Goal: Communication & Community: Answer question/provide support

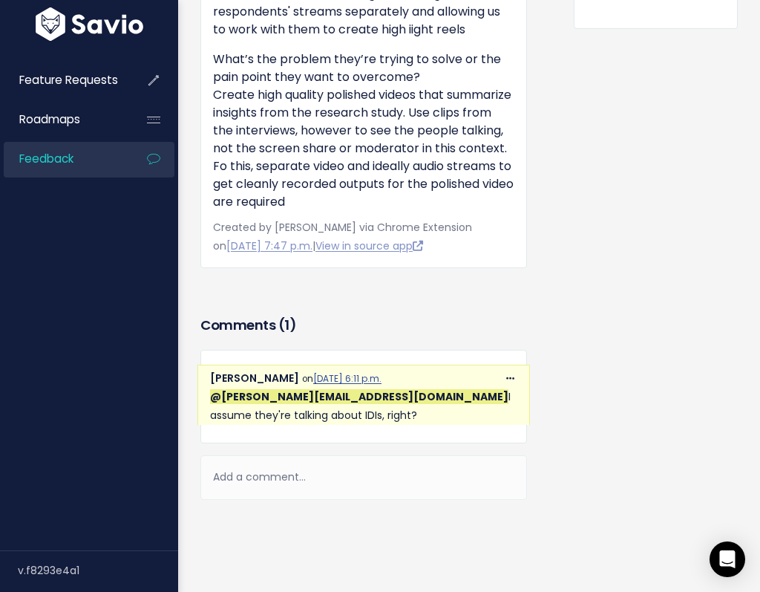
scroll to position [618, 0]
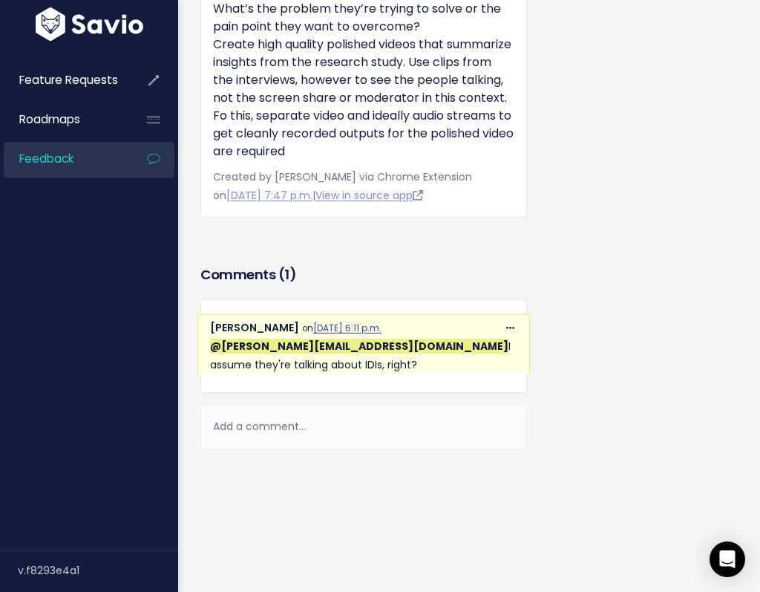
click at [246, 428] on div "Add a comment..." at bounding box center [363, 427] width 327 height 44
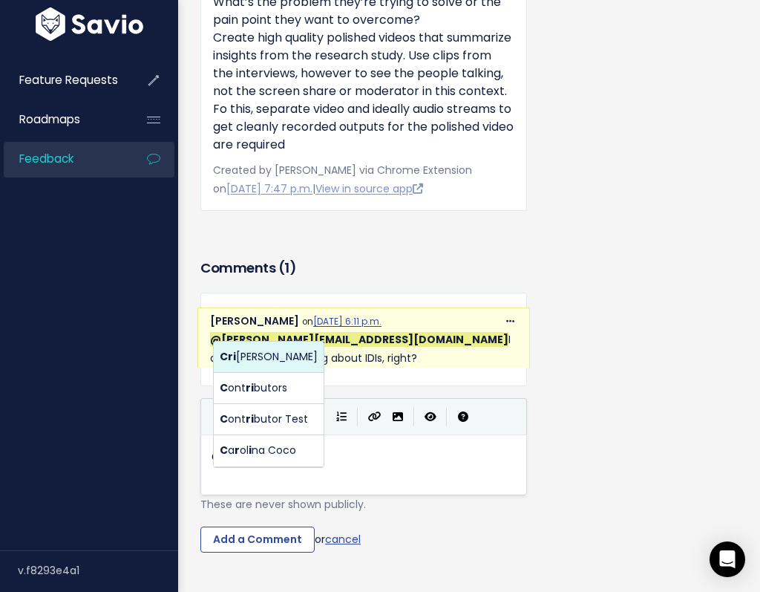
scroll to position [5, 29]
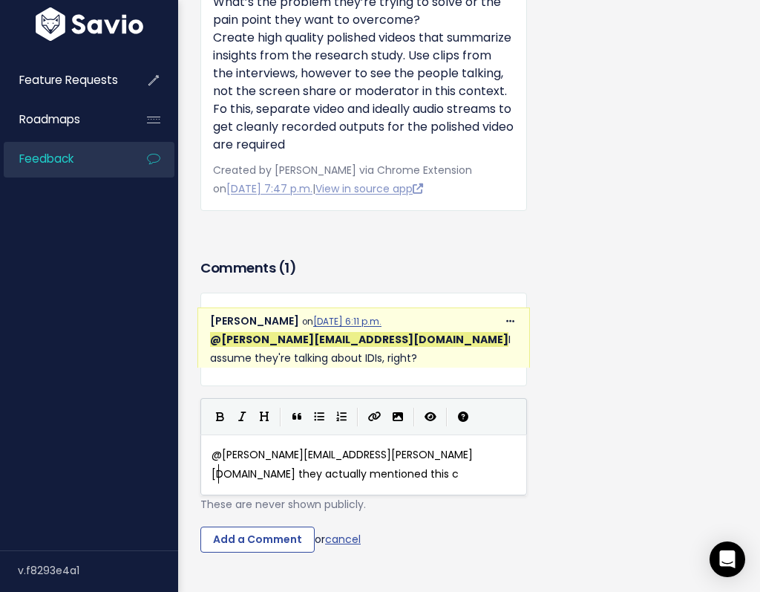
type textarea "@[PERSON_NAME][EMAIL_ADDRESS][PERSON_NAME][DOMAIN_NAME] they actually mentioned…"
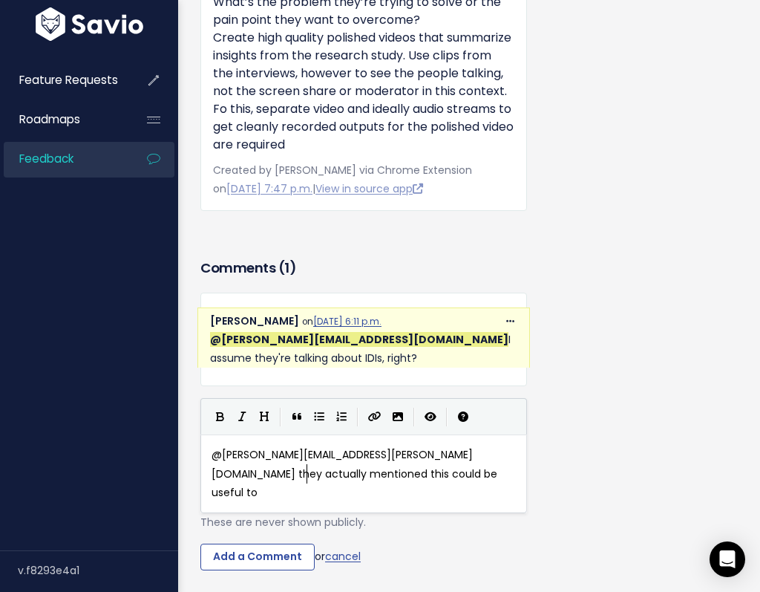
scroll to position [5, 88]
type textarea "ould be useful to non-idis as well, since"
type textarea "the client s"
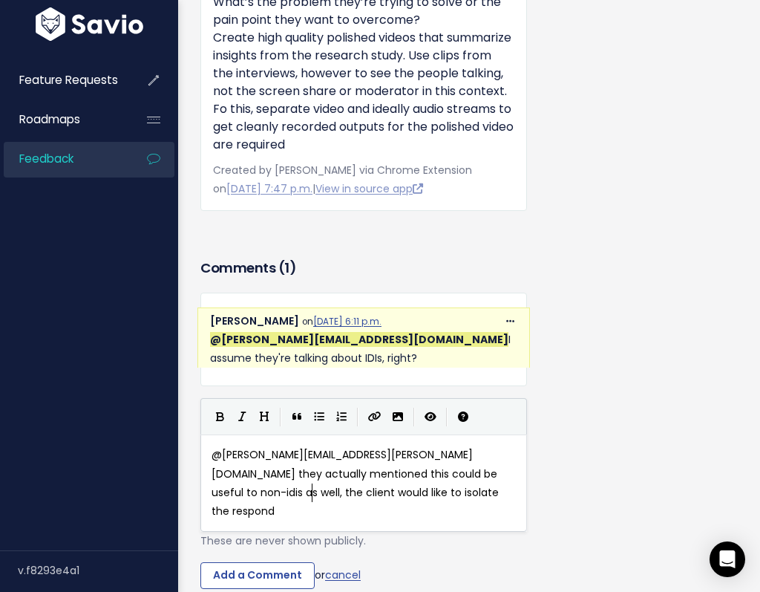
type textarea "would like to isolate the responden"
type textarea "each respondent's reaci"
type textarea "tion to use the one t"
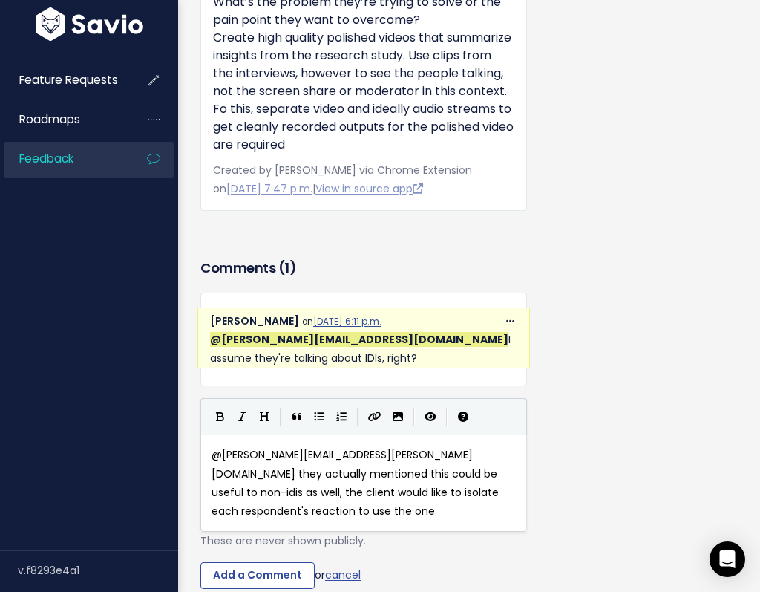
scroll to position [5, 102]
type textarea "that"
type textarea "s that a"
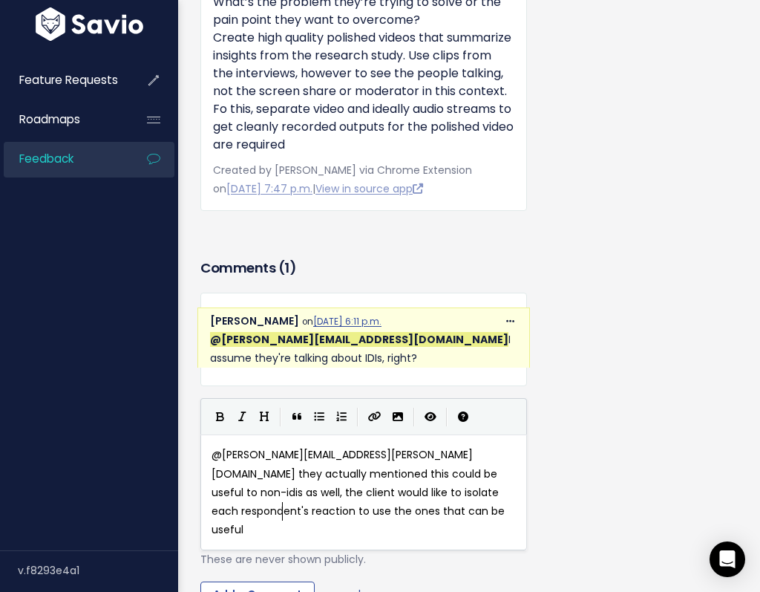
type textarea "can be useful"
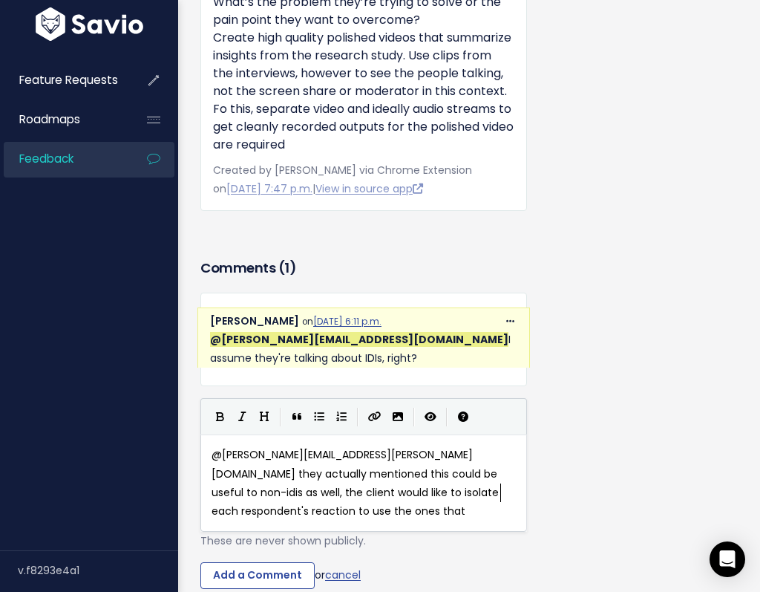
type textarea "f"
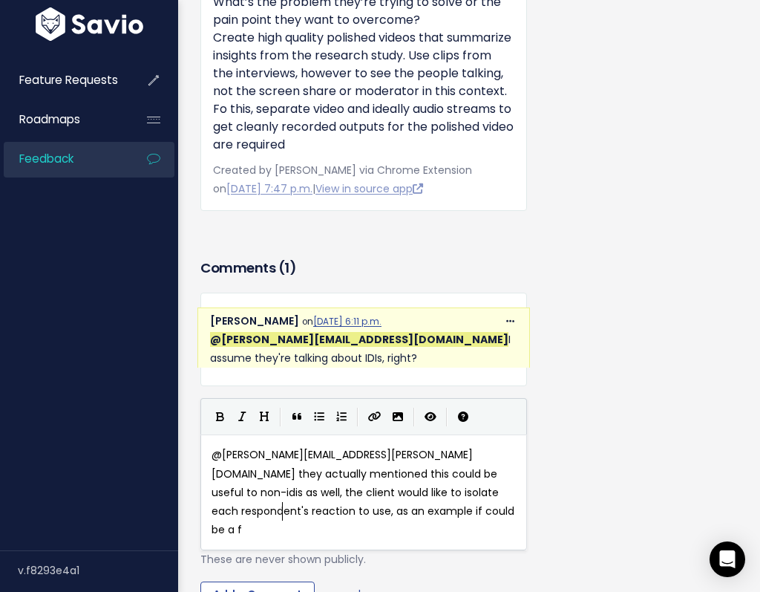
scroll to position [5, 160]
type textarea ", as an example if could be a fo"
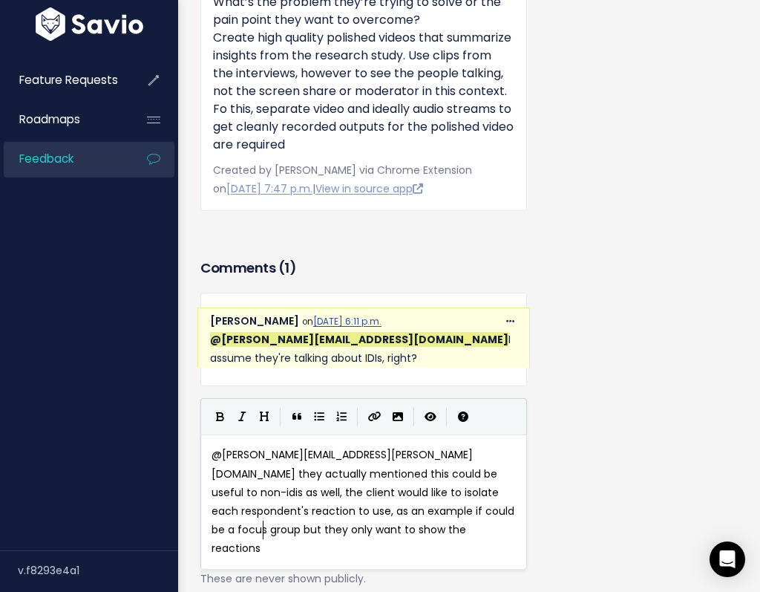
type textarea "ocus group but they only want to show the reactions t"
type textarea "respondents that reacted positively/negstively"
type textarea "a"
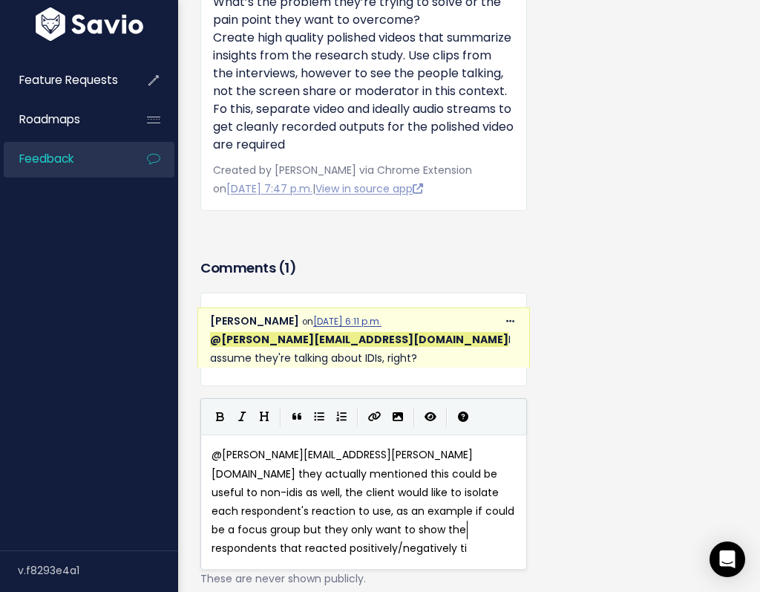
type textarea "ti a"
type textarea "o a s"
type textarea "st"
type textarea "the si"
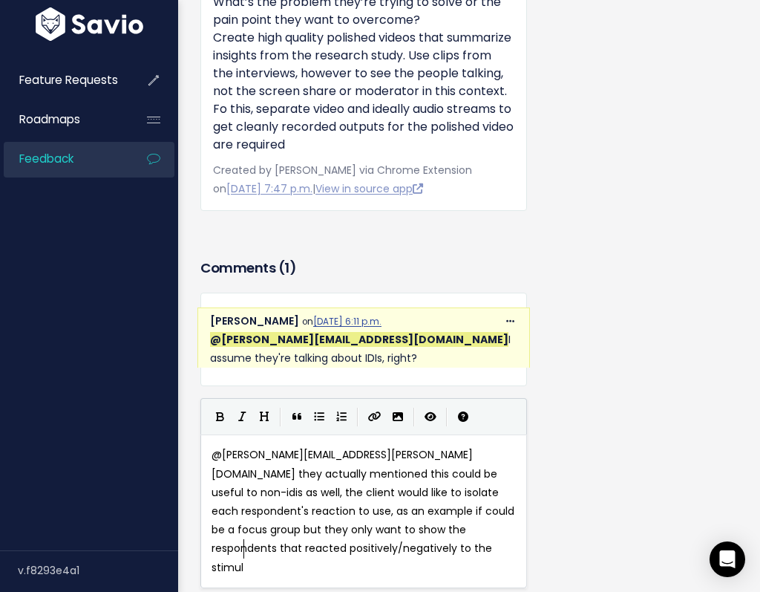
type textarea "timuli"
click at [435, 510] on span "@[PERSON_NAME][EMAIL_ADDRESS][PERSON_NAME][DOMAIN_NAME] they actually mentioned…" at bounding box center [365, 510] width 306 height 127
click at [337, 547] on span "@[PERSON_NAME][EMAIL_ADDRESS][PERSON_NAME][DOMAIN_NAME] they actually mentioned…" at bounding box center [365, 510] width 306 height 127
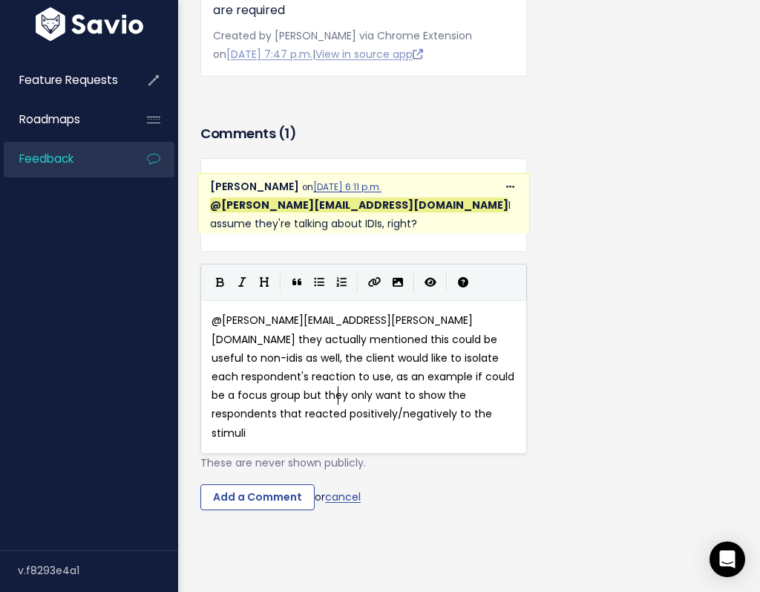
scroll to position [813, 0]
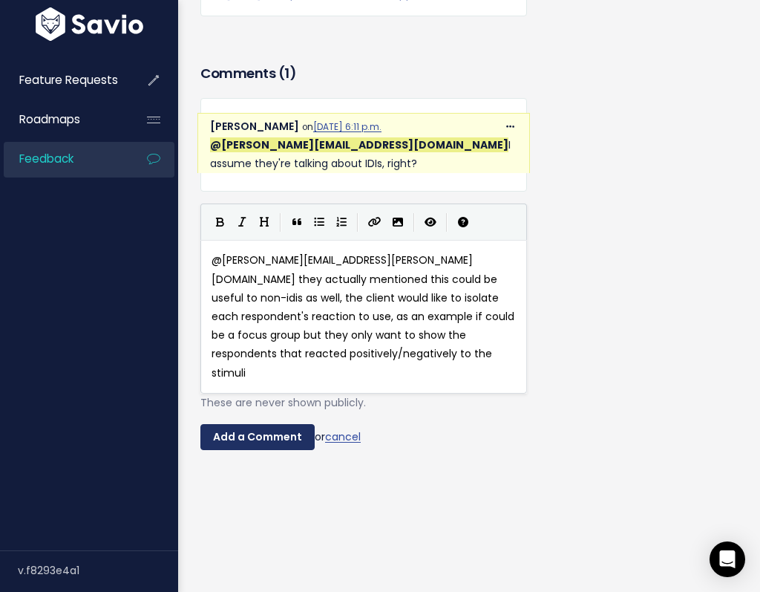
click at [264, 438] on input "Add a Comment" at bounding box center [257, 437] width 114 height 27
